Goal: Task Accomplishment & Management: Manage account settings

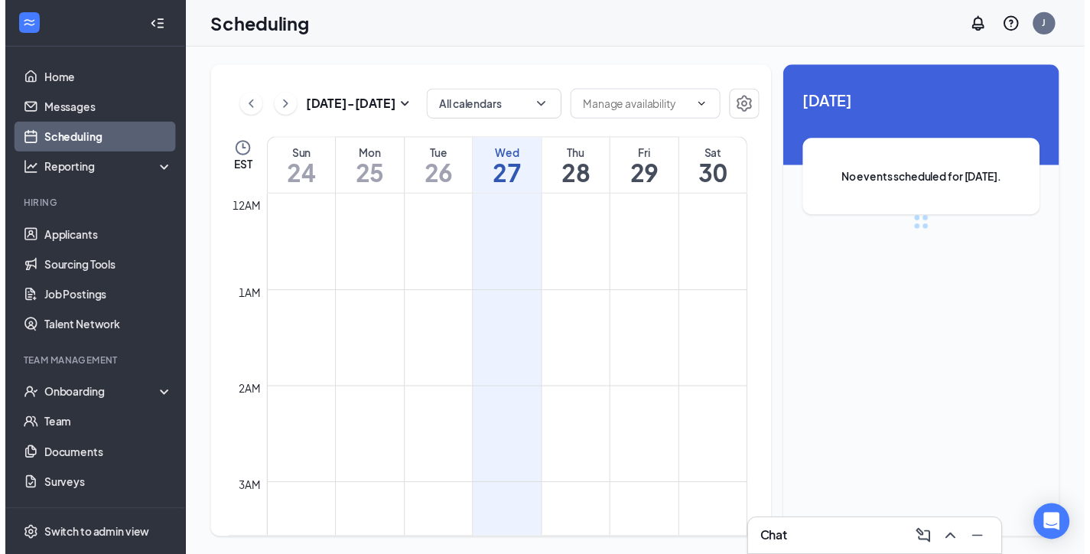
scroll to position [752, 0]
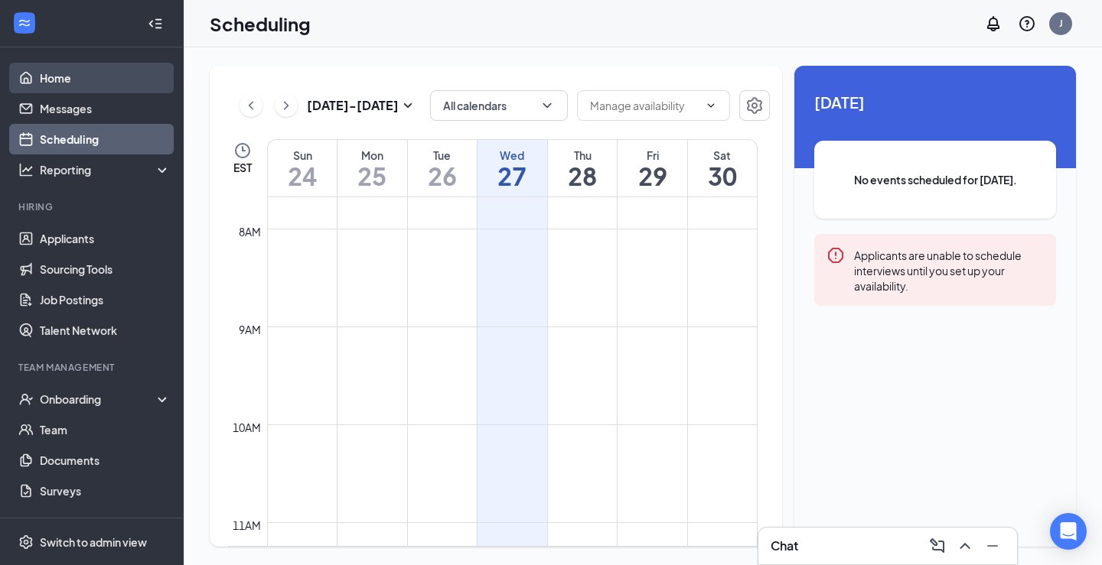
click at [50, 71] on link "Home" at bounding box center [105, 78] width 131 height 31
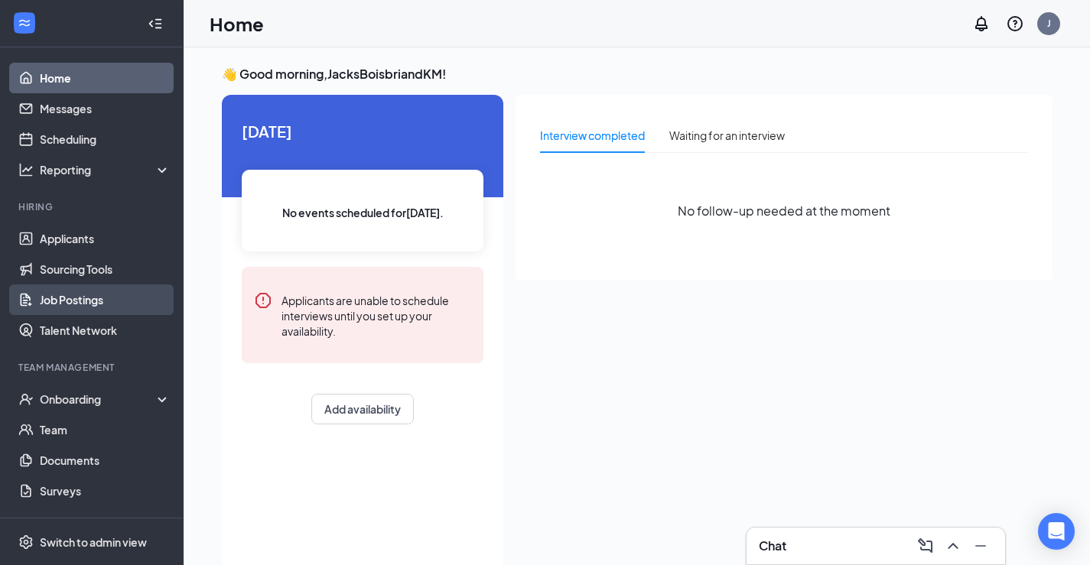
click at [73, 302] on link "Job Postings" at bounding box center [105, 300] width 131 height 31
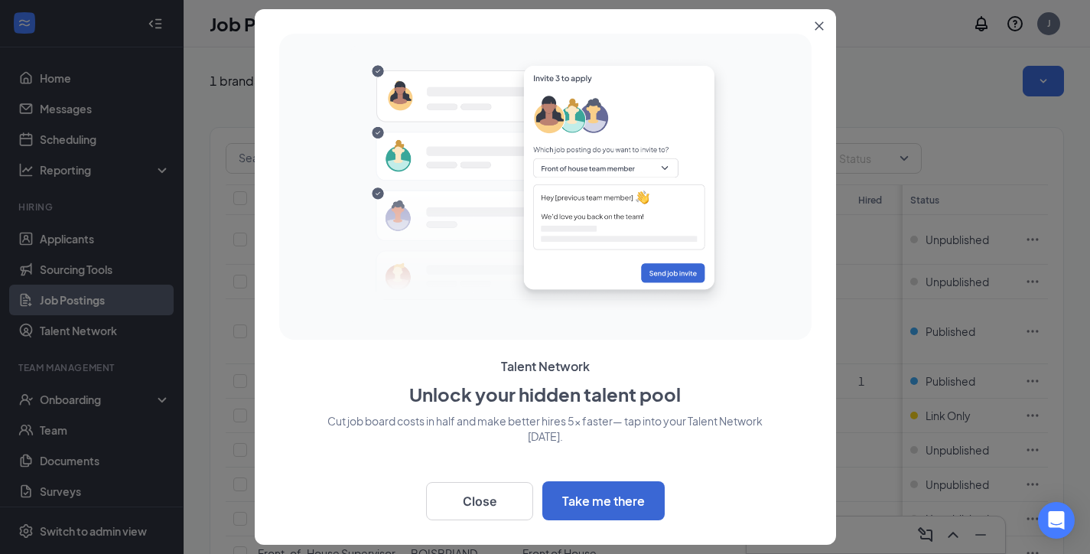
click at [818, 32] on button "Close" at bounding box center [823, 23] width 28 height 28
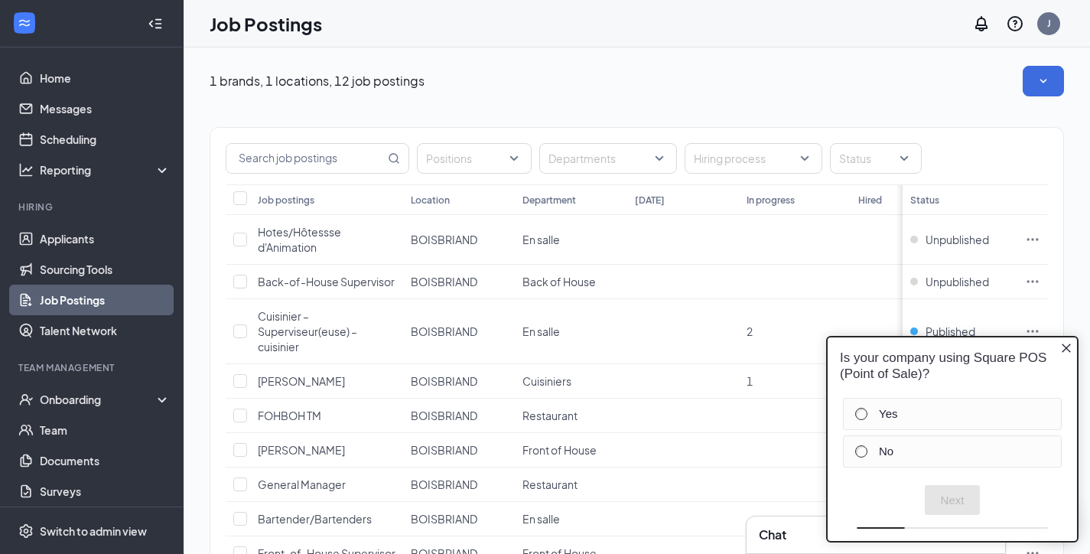
click at [1064, 349] on icon "Close button" at bounding box center [1066, 348] width 12 height 12
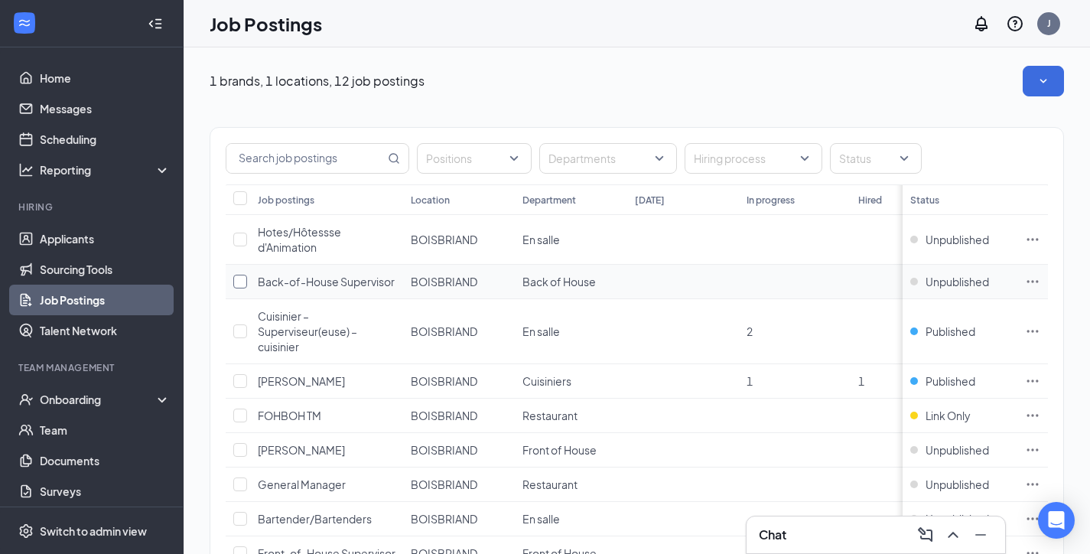
click at [237, 274] on label at bounding box center [237, 281] width 9 height 15
click at [237, 275] on input "checkbox" at bounding box center [240, 282] width 14 height 14
checkbox input "true"
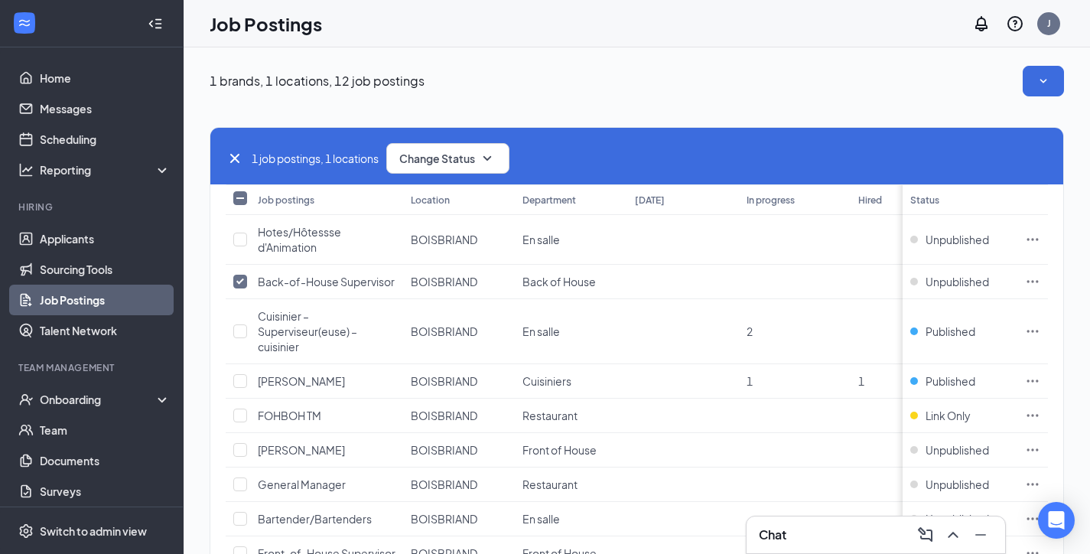
drag, startPoint x: 1059, startPoint y: 300, endPoint x: 747, endPoint y: 84, distance: 380.0
click at [709, 74] on div "1 brands, 1 locations, 12 job postings" at bounding box center [637, 81] width 854 height 31
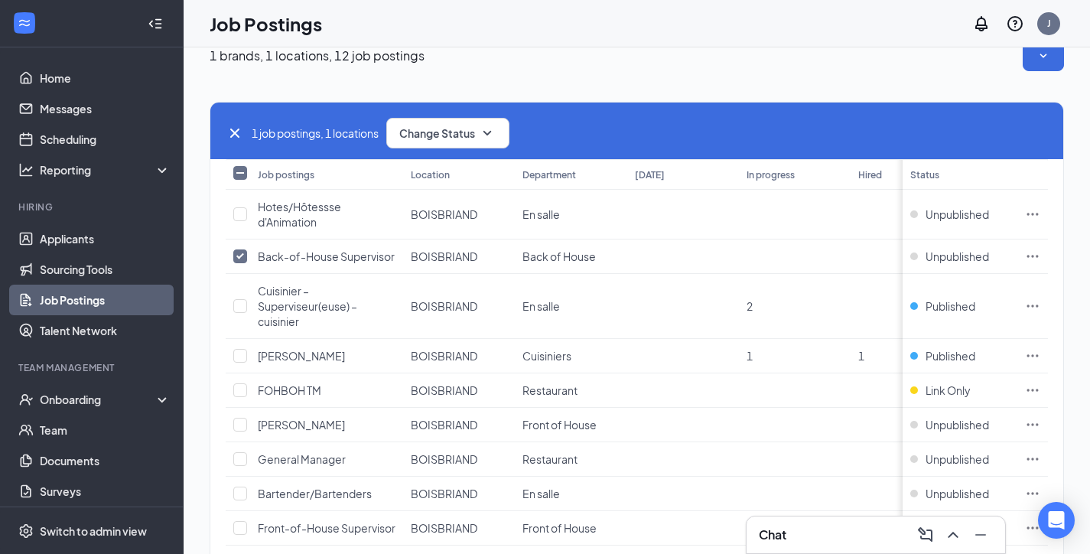
scroll to position [34, 0]
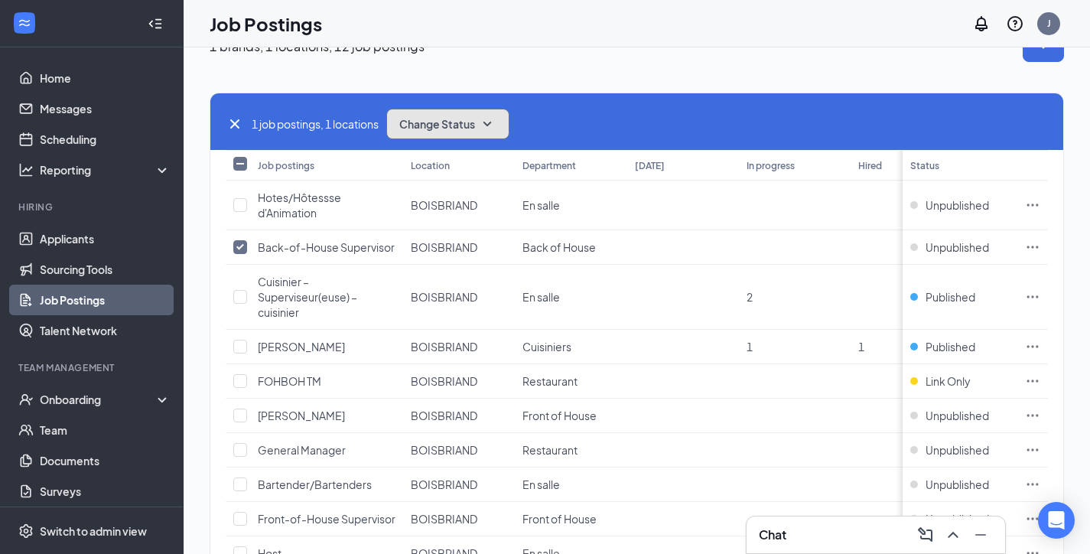
click at [496, 128] on icon "SmallChevronDown" at bounding box center [487, 124] width 18 height 18
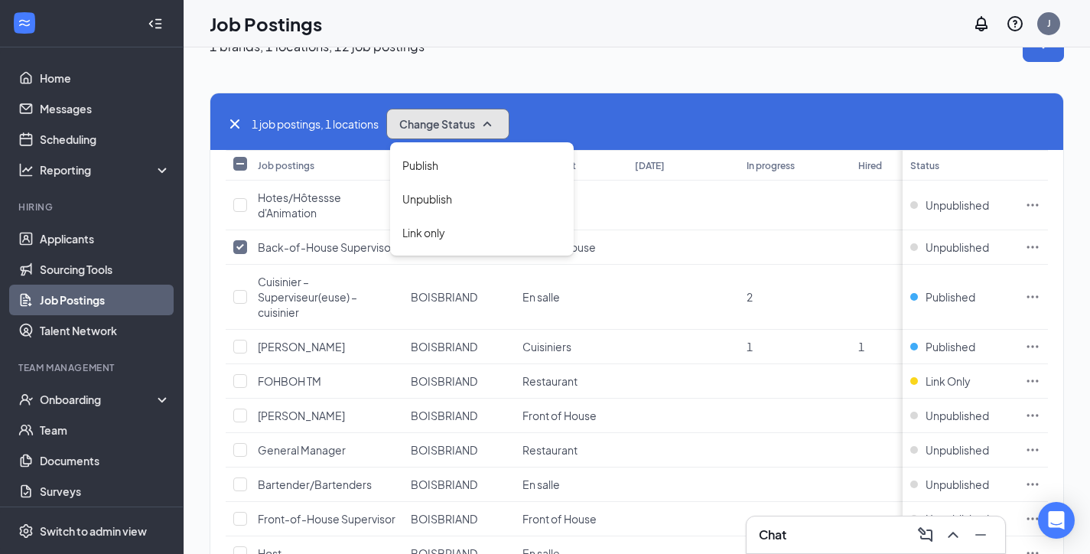
click at [496, 128] on icon "SmallChevronUp" at bounding box center [487, 124] width 18 height 18
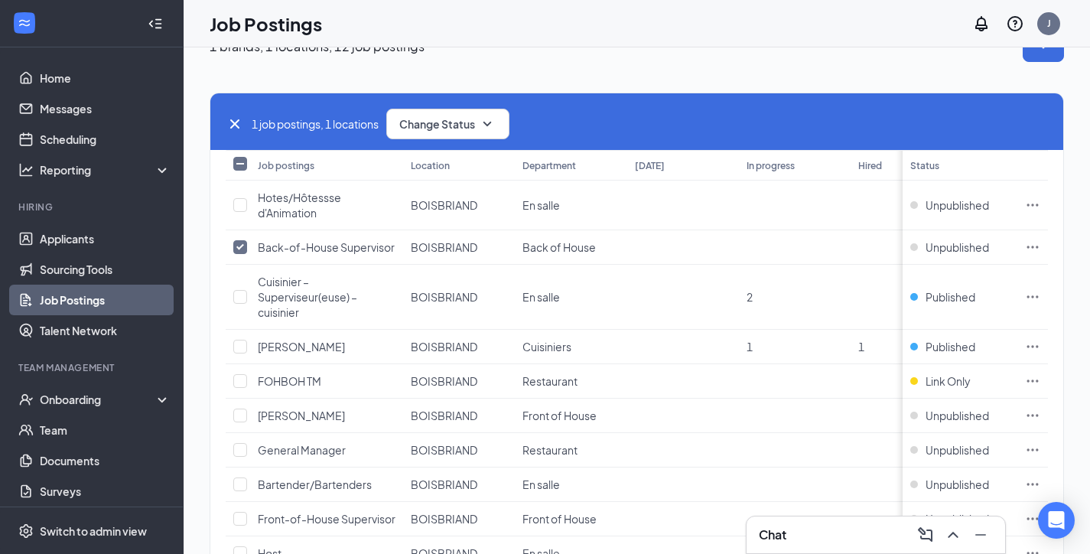
drag, startPoint x: 496, startPoint y: 129, endPoint x: 788, endPoint y: 63, distance: 299.5
click at [789, 60] on div "1 brands, 1 locations, 12 job postings" at bounding box center [637, 46] width 854 height 31
click at [236, 350] on input "checkbox" at bounding box center [240, 347] width 14 height 14
checkbox input "true"
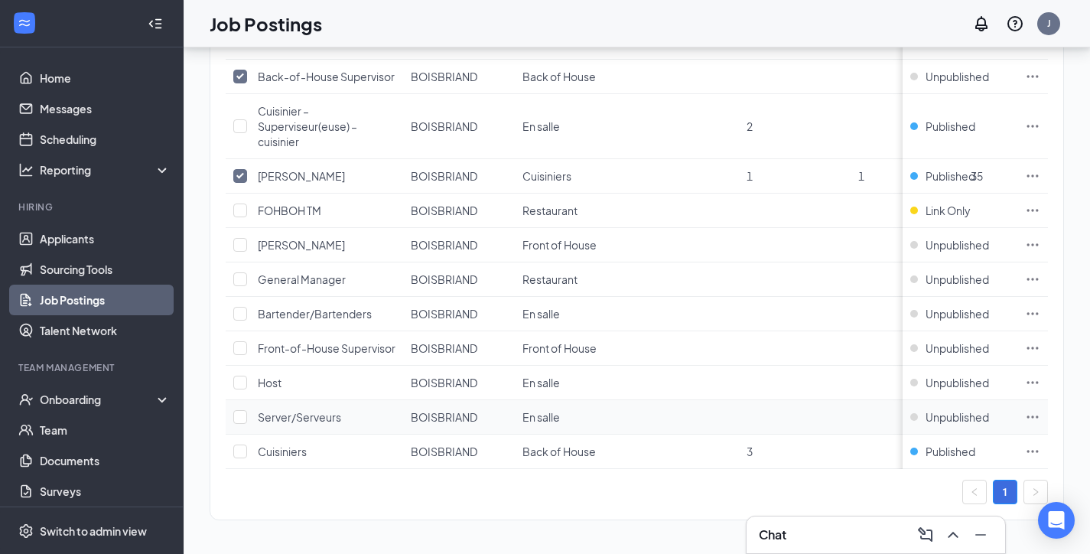
scroll to position [232, 0]
click at [240, 444] on input "checkbox" at bounding box center [240, 451] width 14 height 14
checkbox input "true"
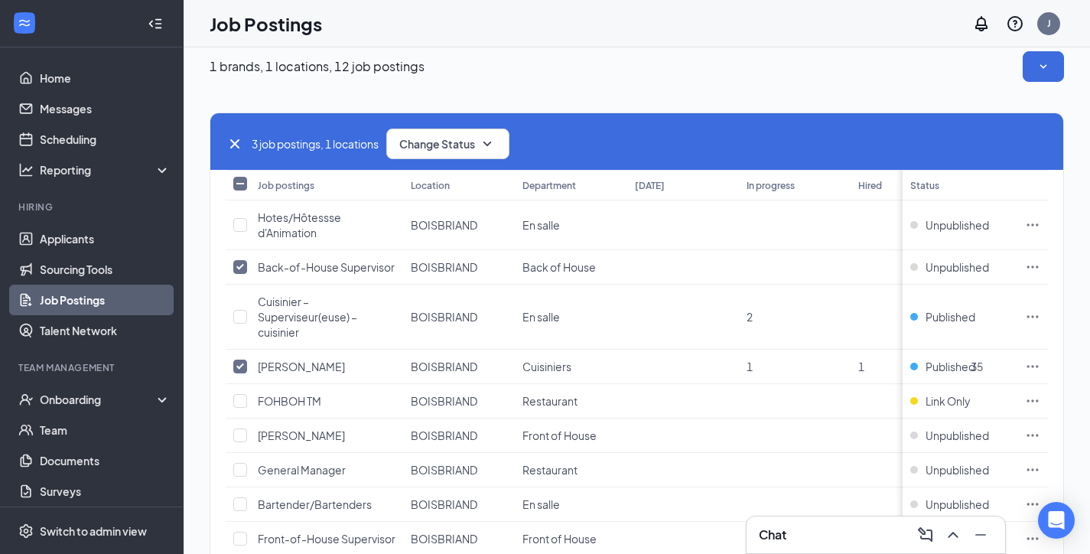
scroll to position [0, 0]
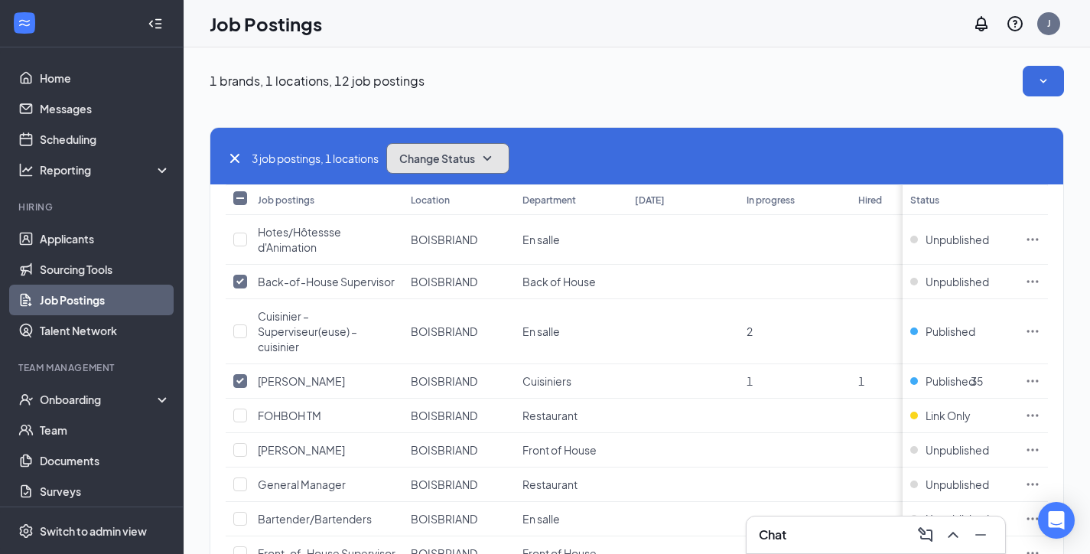
click at [491, 167] on icon "SmallChevronDown" at bounding box center [487, 158] width 18 height 18
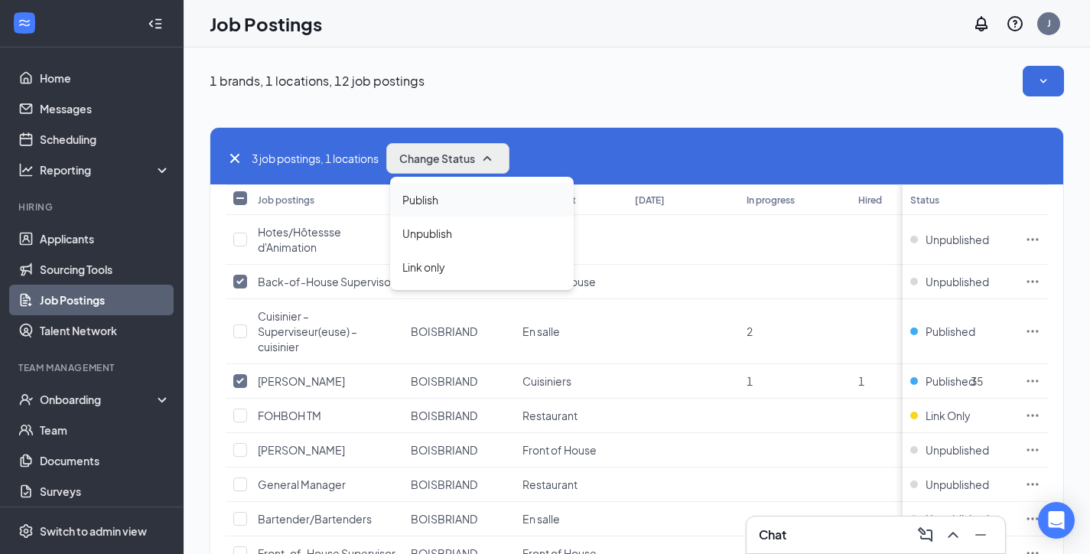
click at [451, 206] on div "Publish" at bounding box center [482, 200] width 184 height 34
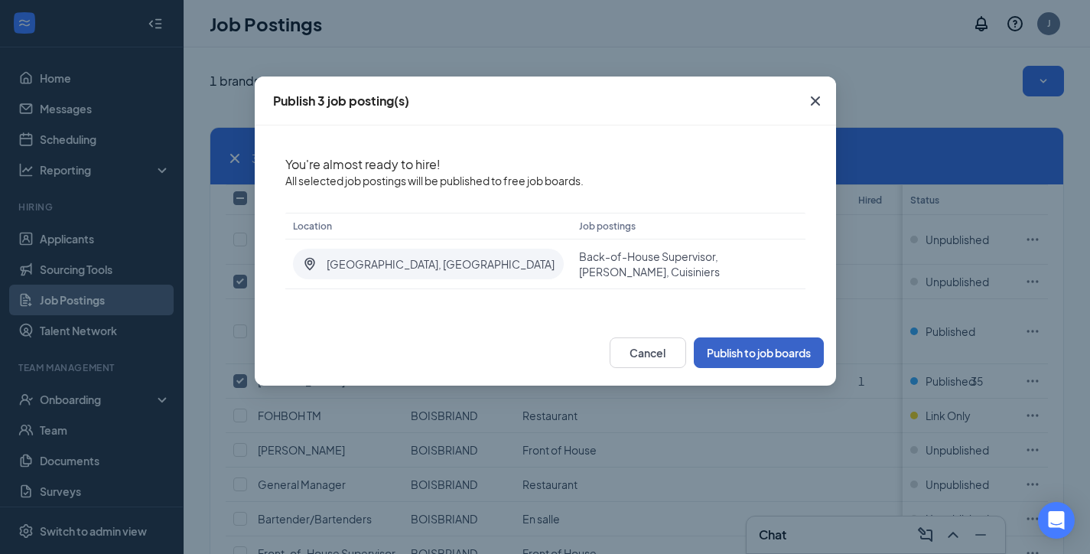
click at [728, 358] on button "Publish to job boards" at bounding box center [759, 352] width 130 height 31
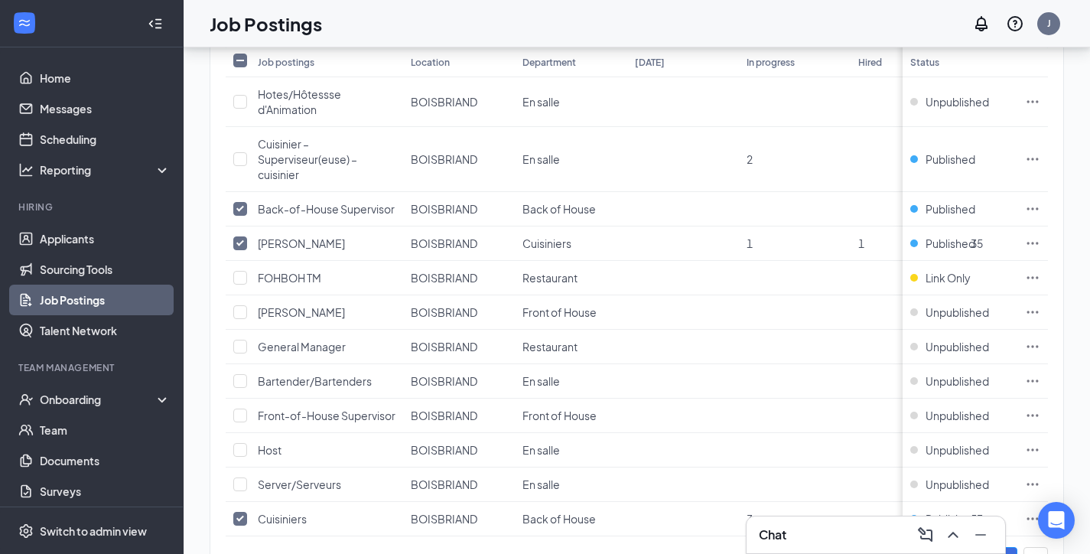
scroll to position [79, 0]
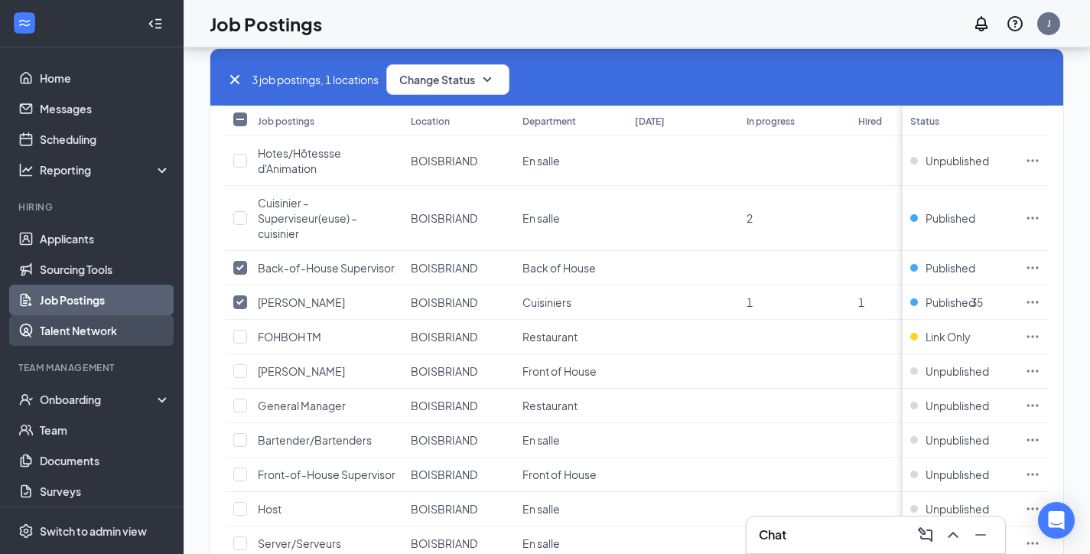
click at [74, 333] on link "Talent Network" at bounding box center [105, 330] width 131 height 31
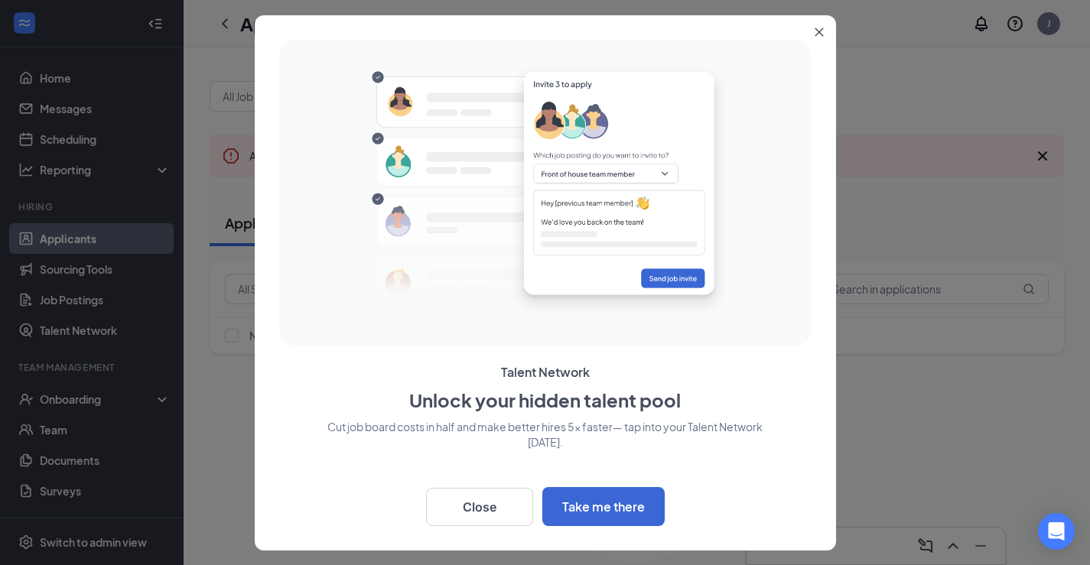
click at [817, 40] on button "Close" at bounding box center [823, 29] width 28 height 28
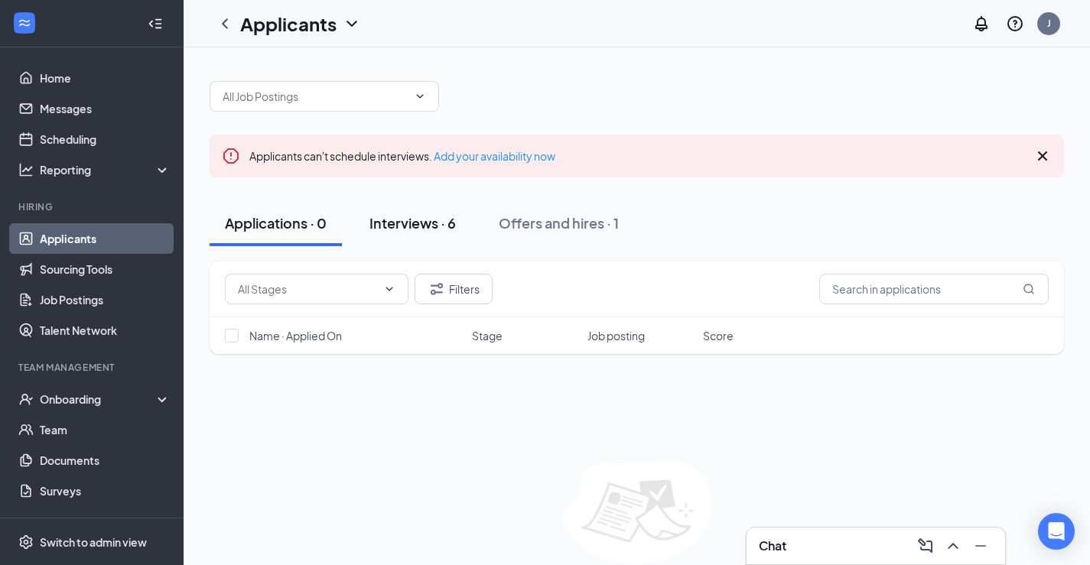
drag, startPoint x: 418, startPoint y: 224, endPoint x: 404, endPoint y: 220, distance: 14.3
click at [413, 223] on div "Interviews · 6" at bounding box center [412, 222] width 86 height 19
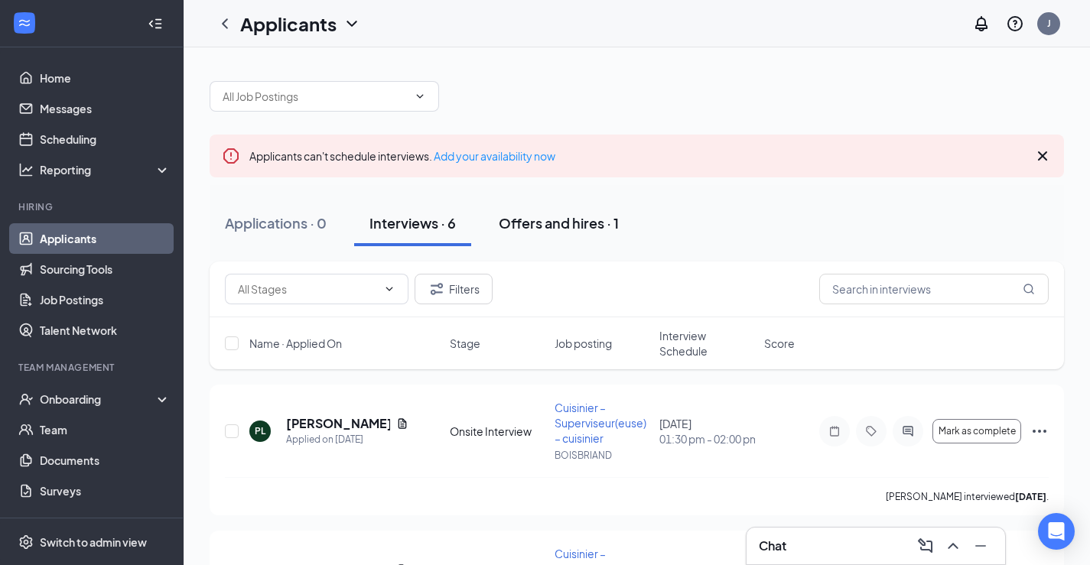
click at [531, 221] on div "Offers and hires · 1" at bounding box center [559, 222] width 120 height 19
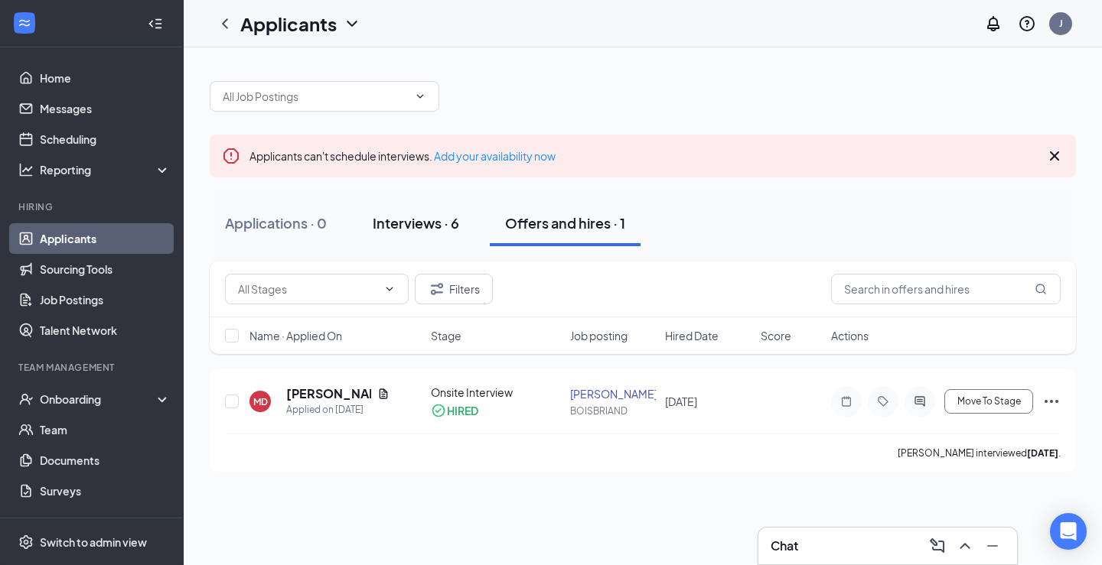
click at [433, 228] on div "Interviews · 6" at bounding box center [416, 222] width 86 height 19
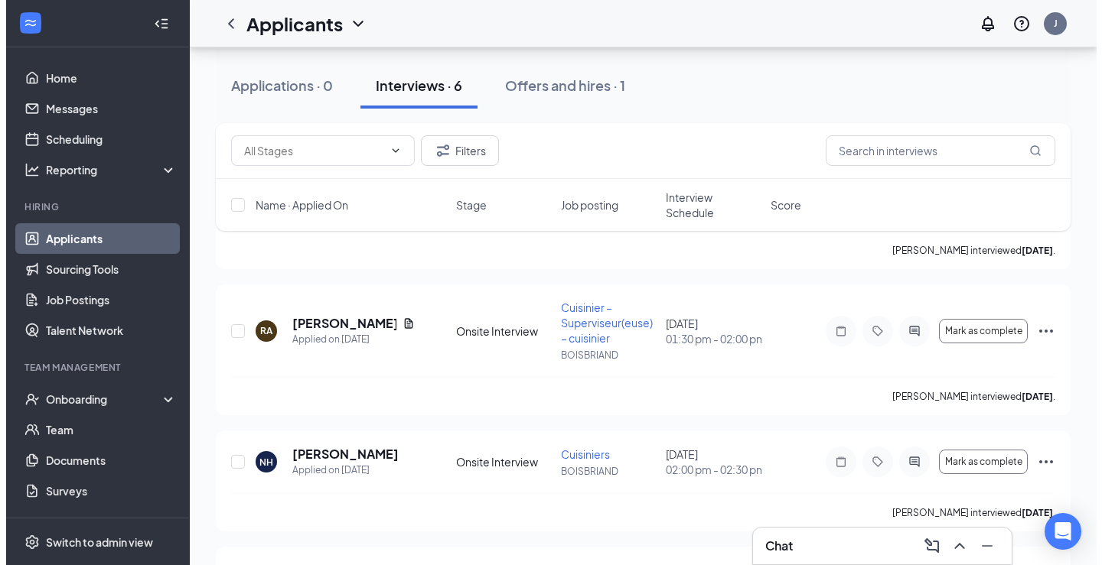
scroll to position [244, 0]
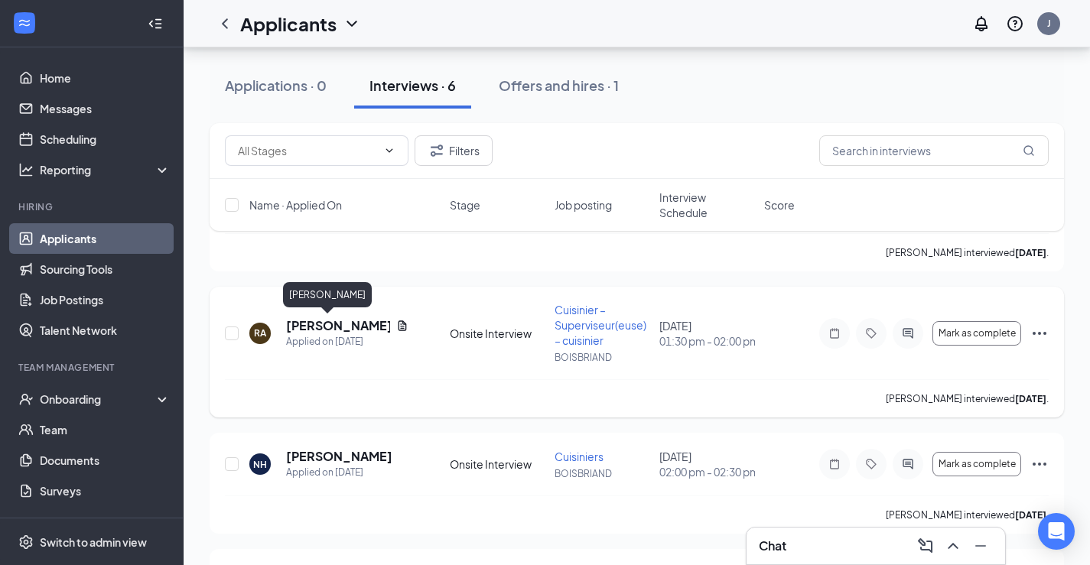
click at [325, 328] on h5 "[PERSON_NAME]" at bounding box center [338, 325] width 104 height 17
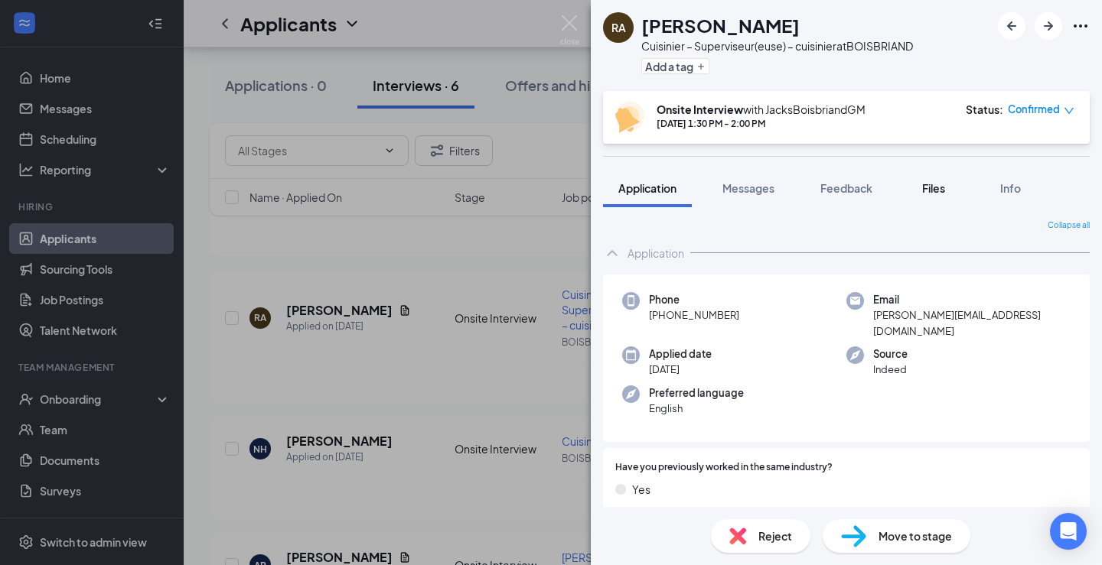
click at [949, 192] on div "Files" at bounding box center [933, 188] width 31 height 15
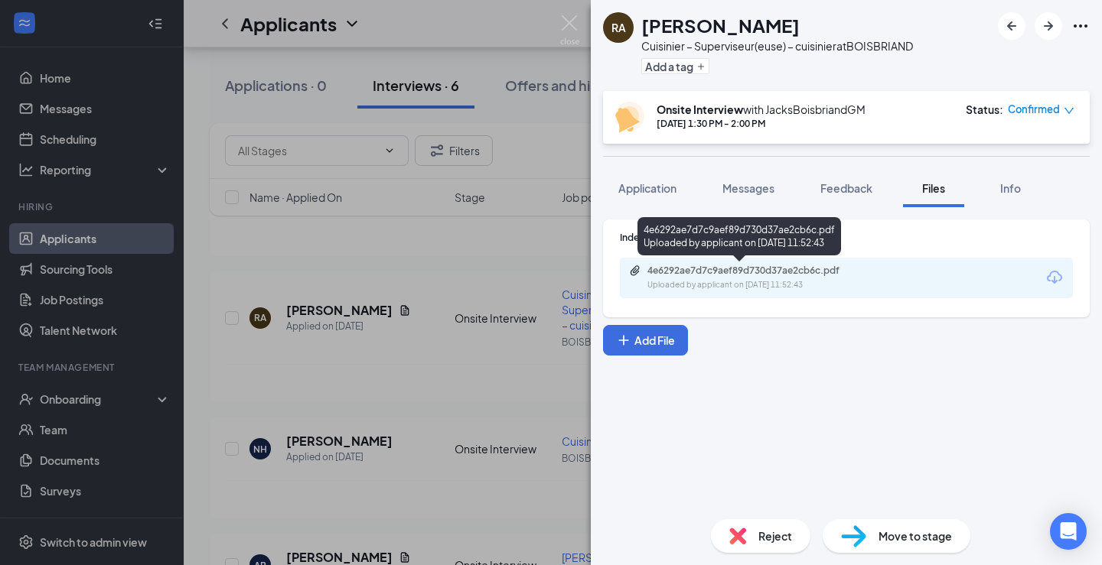
click at [813, 272] on div "4e6292ae7d7c9aef89d730d37ae2cb6c.pdf" at bounding box center [754, 271] width 214 height 12
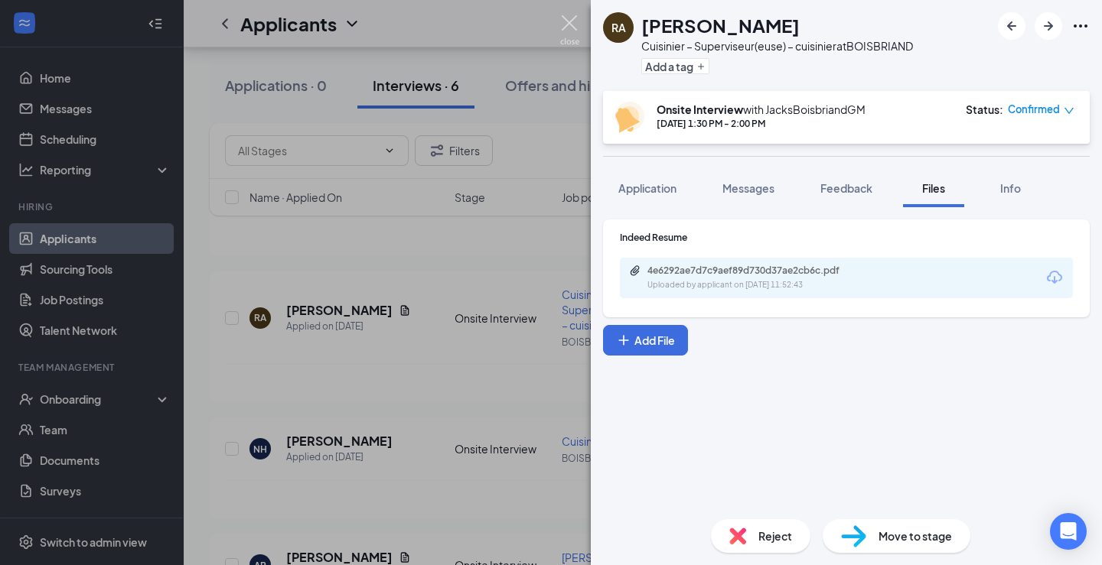
drag, startPoint x: 566, startPoint y: 28, endPoint x: 525, endPoint y: 33, distance: 41.6
click at [567, 28] on img at bounding box center [569, 30] width 19 height 30
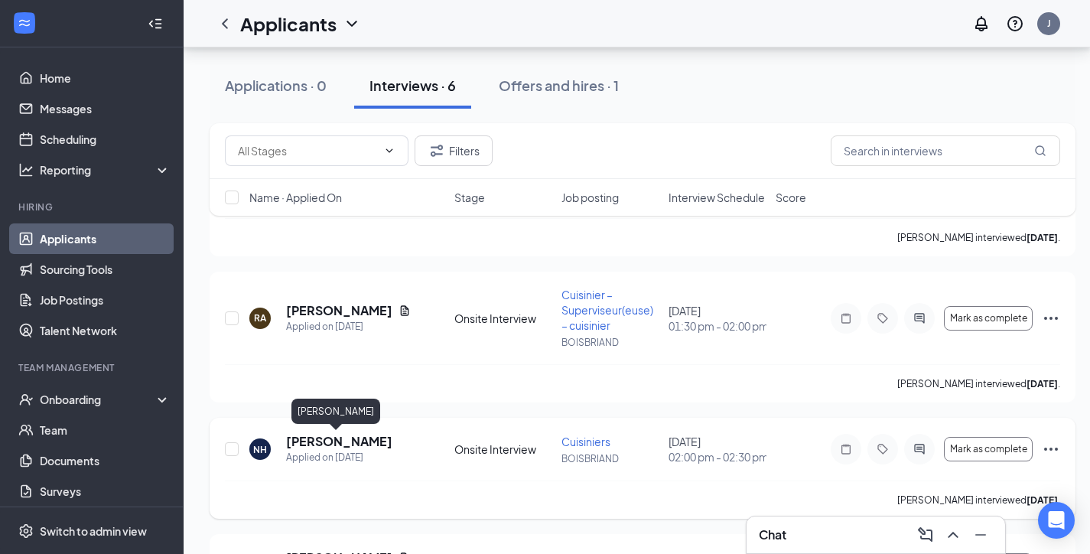
click at [356, 444] on h5 "[PERSON_NAME]" at bounding box center [339, 441] width 106 height 17
